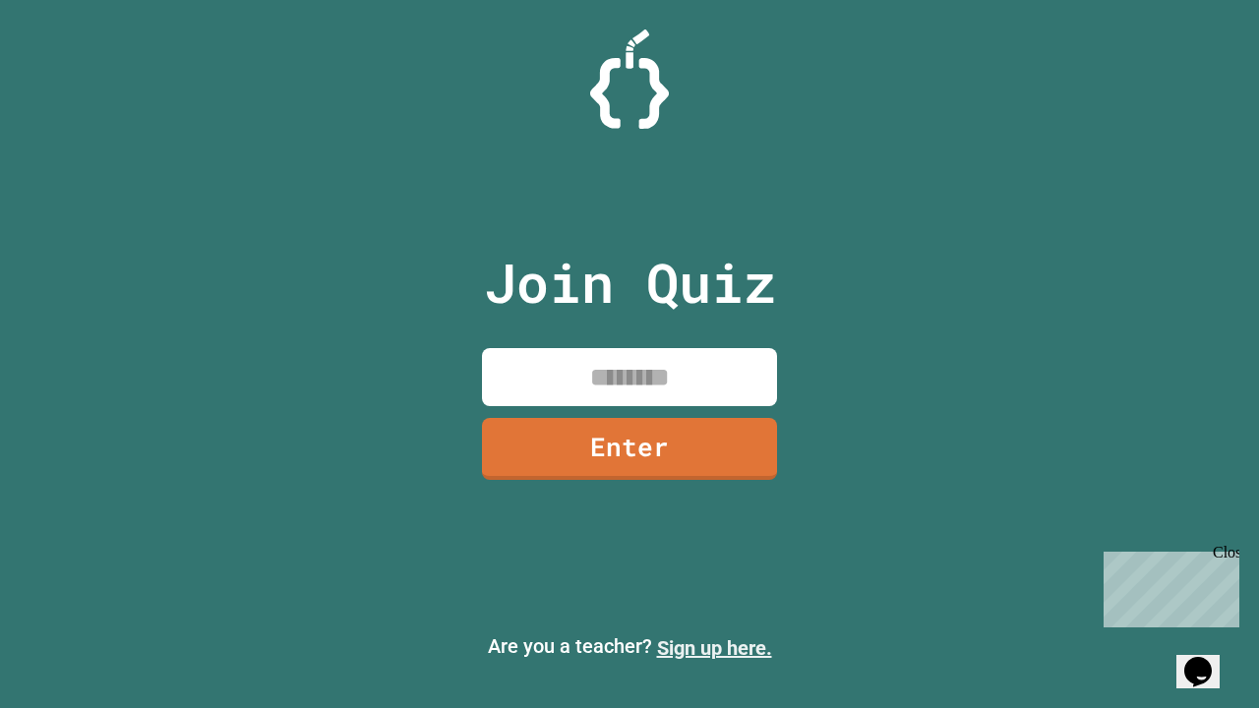
click at [714, 648] on link "Sign up here." at bounding box center [714, 648] width 115 height 24
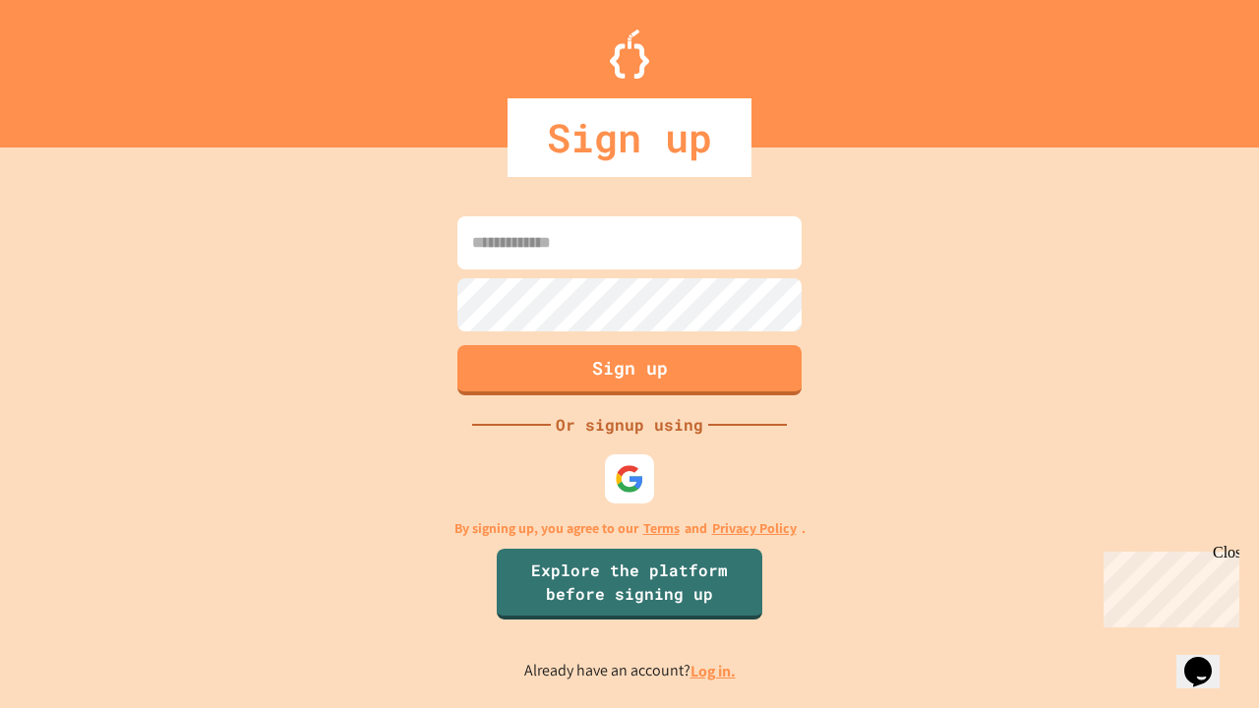
click at [714, 671] on link "Log in." at bounding box center [712, 671] width 45 height 21
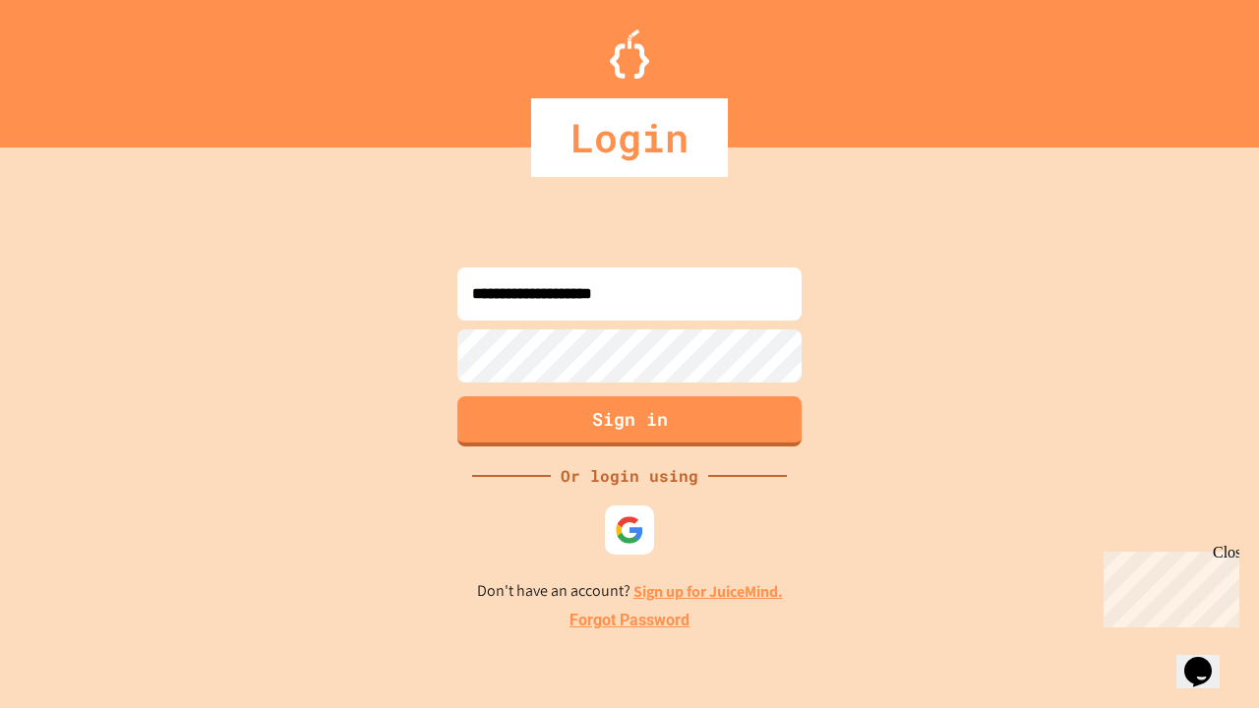
type input "**********"
